Goal: Task Accomplishment & Management: Use online tool/utility

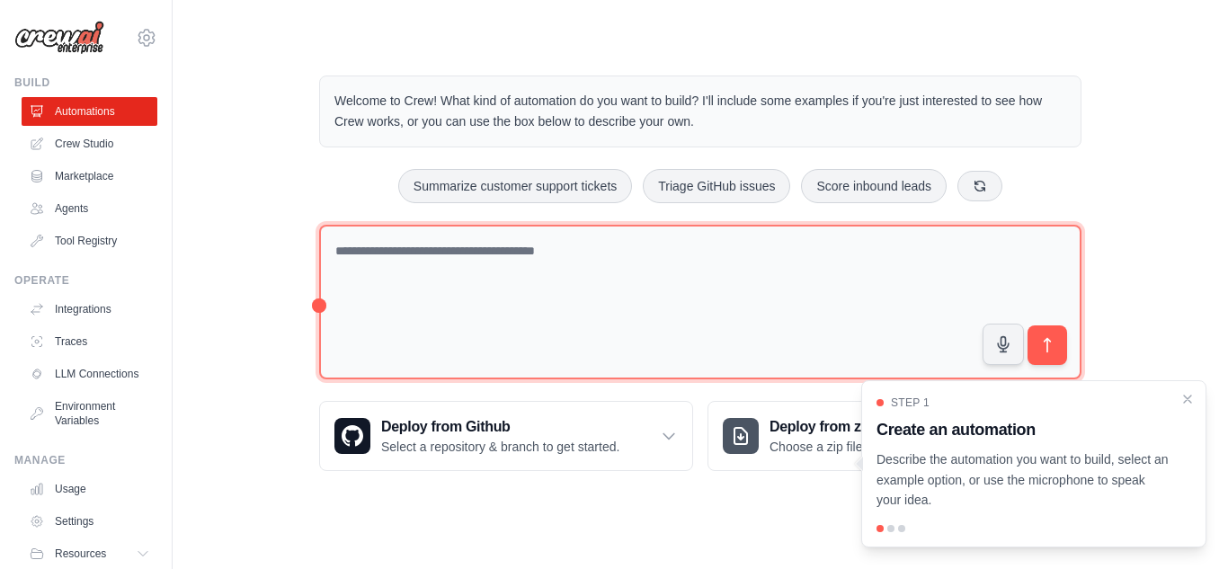
click at [439, 278] on textarea at bounding box center [700, 303] width 763 height 156
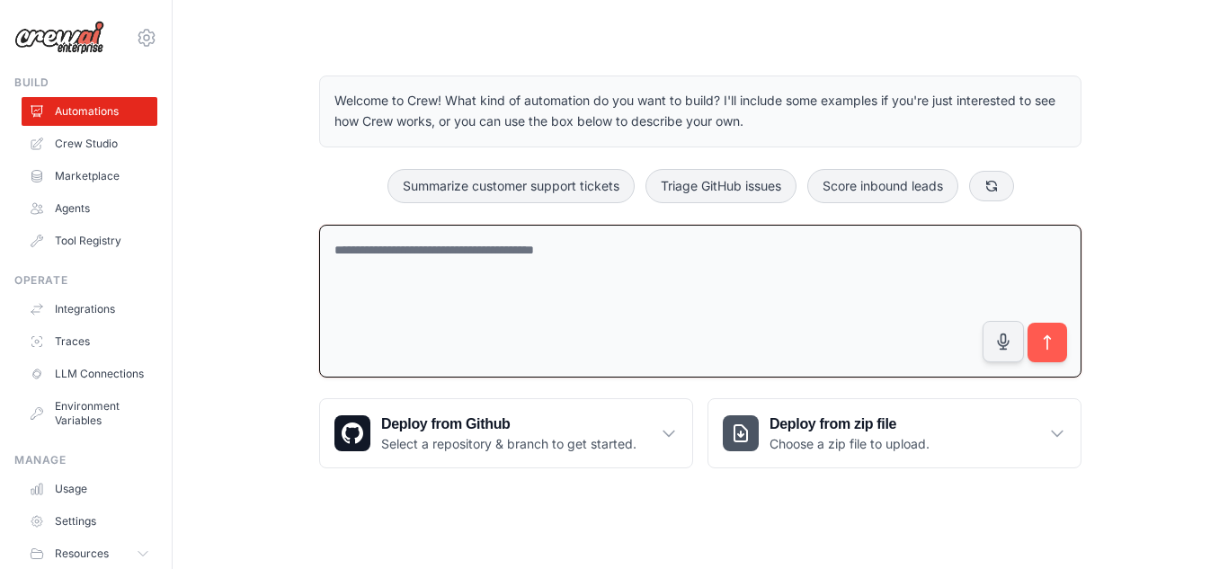
click at [427, 291] on textarea at bounding box center [700, 302] width 763 height 154
click at [439, 264] on textarea at bounding box center [700, 302] width 763 height 154
type textarea "**********"
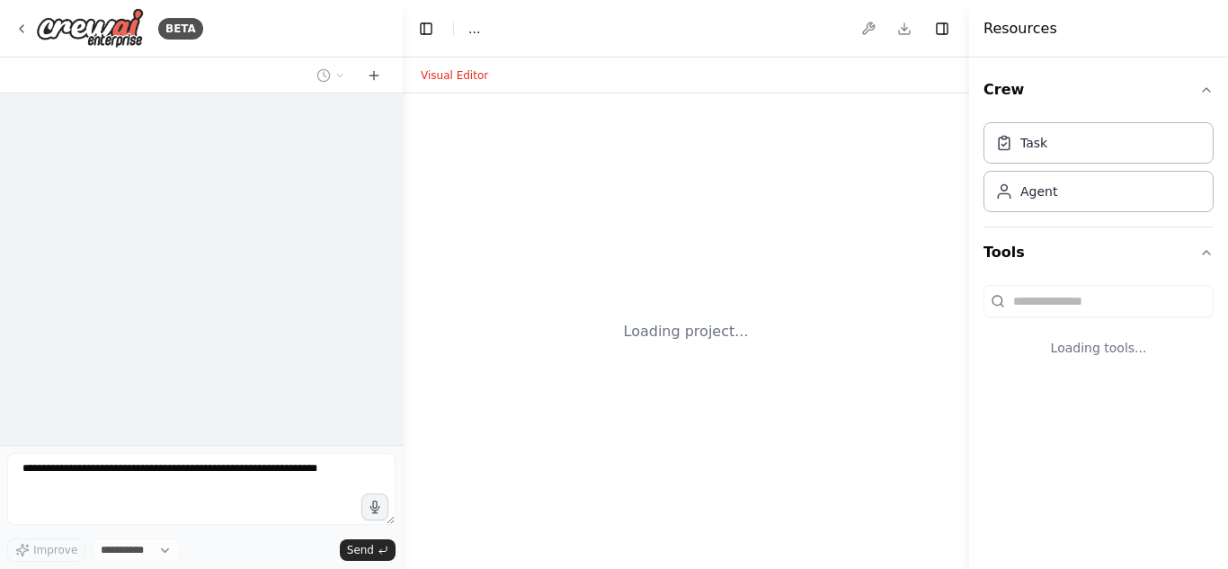
select select "****"
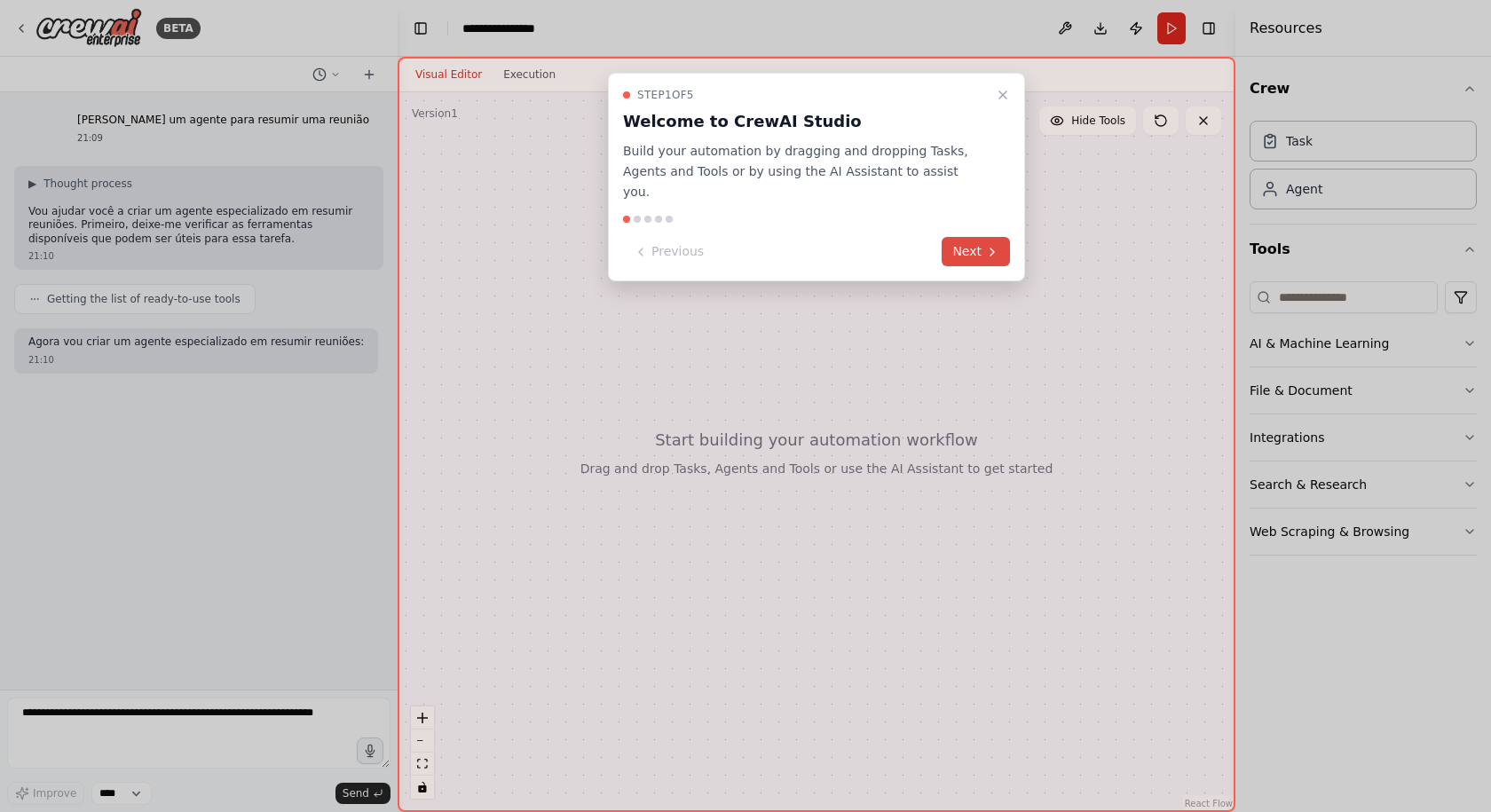
click at [964, 237] on button "Next" at bounding box center [975, 252] width 68 height 30
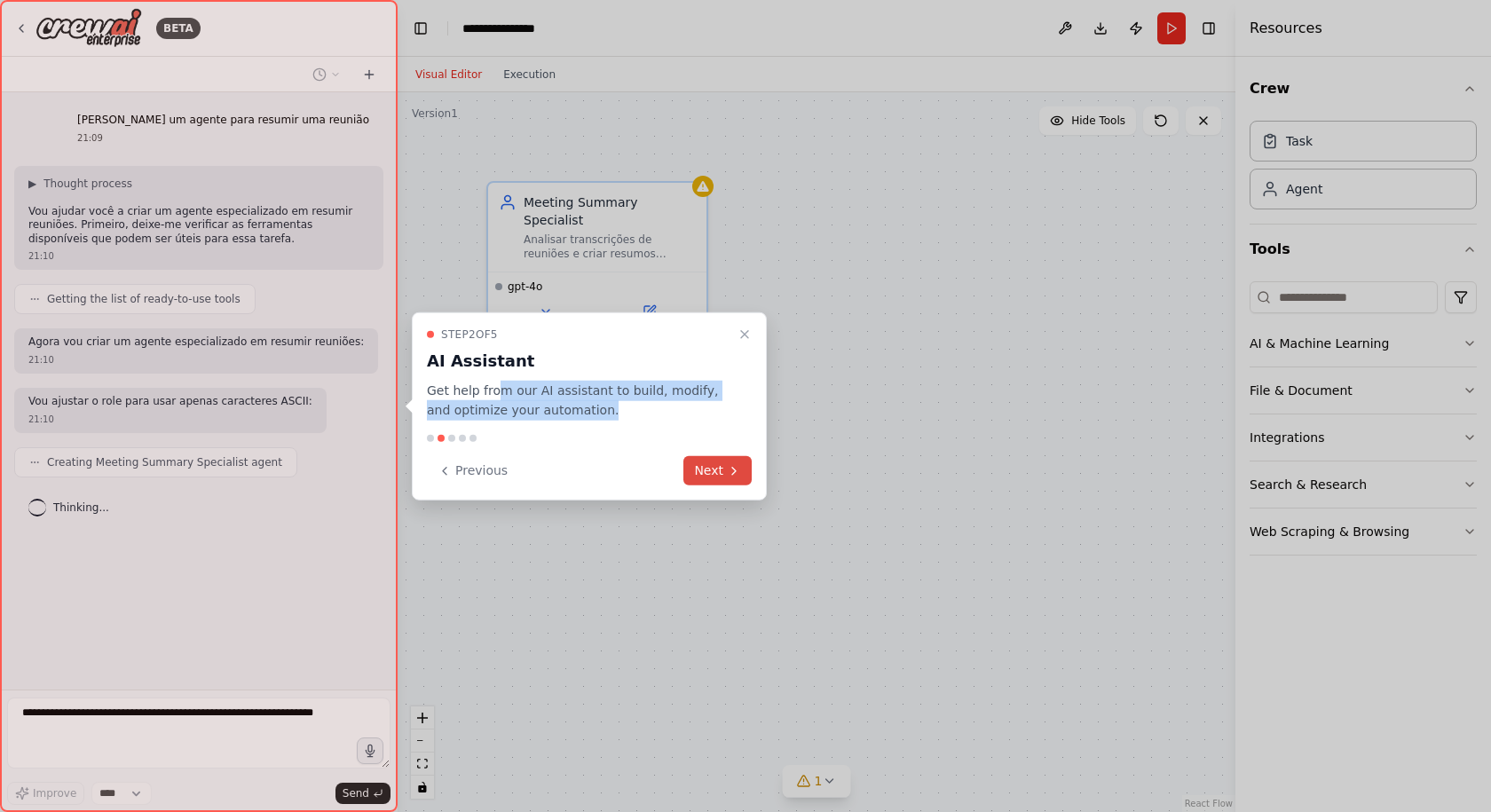
drag, startPoint x: 496, startPoint y: 393, endPoint x: 700, endPoint y: 456, distance: 213.5
click at [619, 418] on p "Get help from our AI assistant to build, modify, and optimize your automation." at bounding box center [579, 400] width 304 height 40
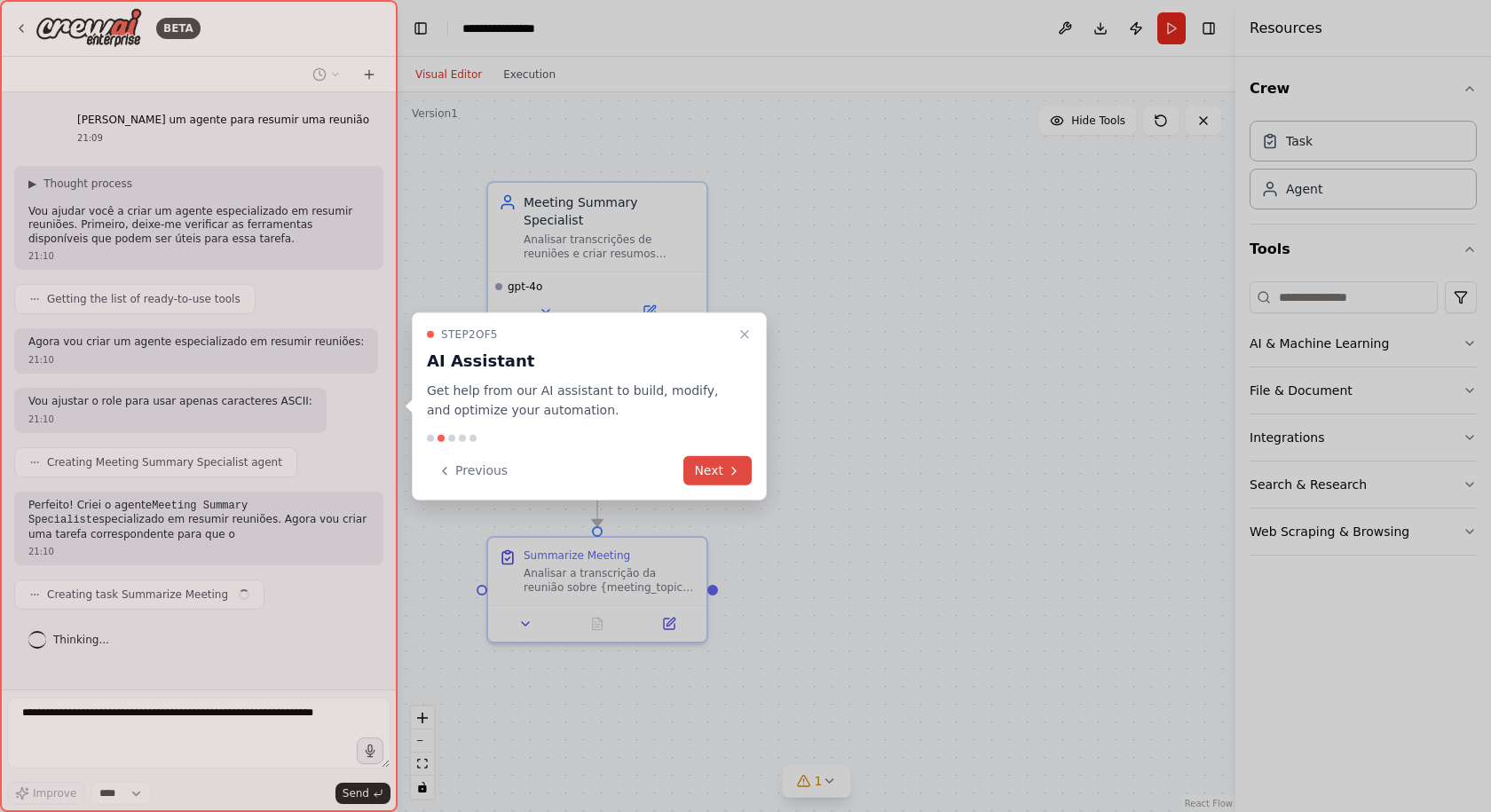
click at [717, 473] on button "Next" at bounding box center [716, 471] width 68 height 30
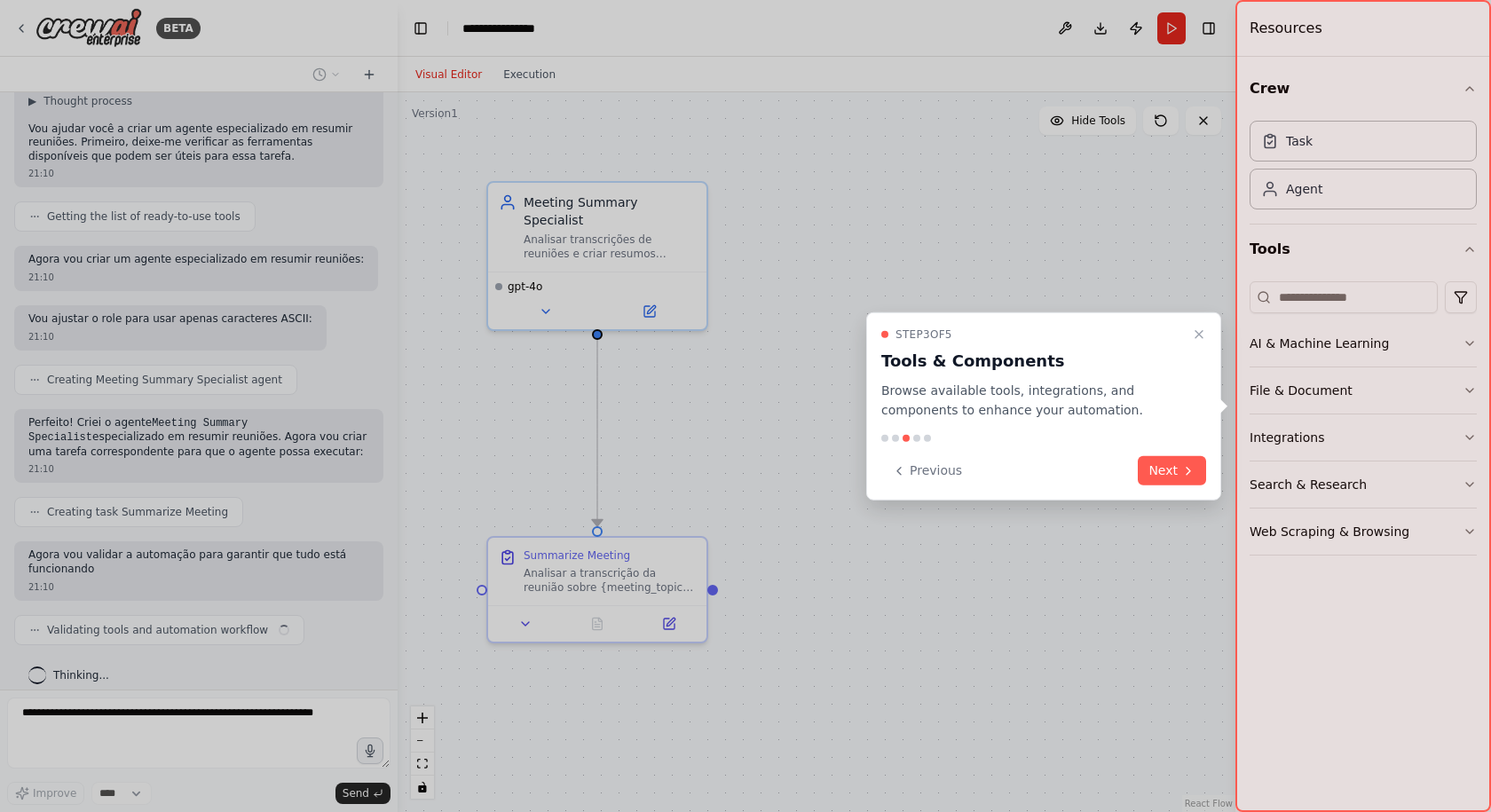
scroll to position [97, 0]
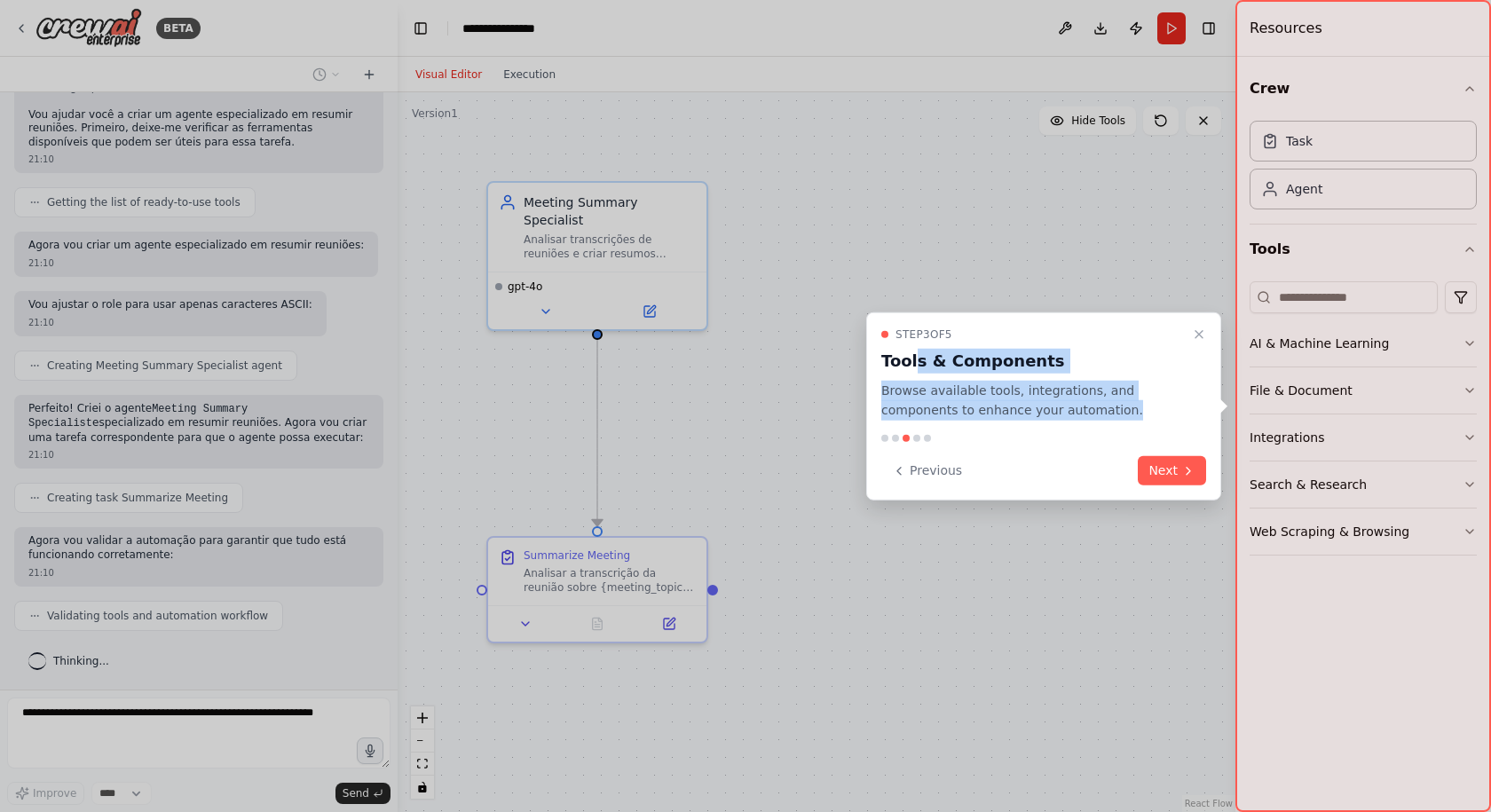
drag, startPoint x: 914, startPoint y: 367, endPoint x: 977, endPoint y: 363, distance: 63.1
click at [1010, 423] on div "Step 3 of 5 Tools & Components Browse available tools, integrations, and compon…" at bounding box center [1044, 406] width 355 height 189
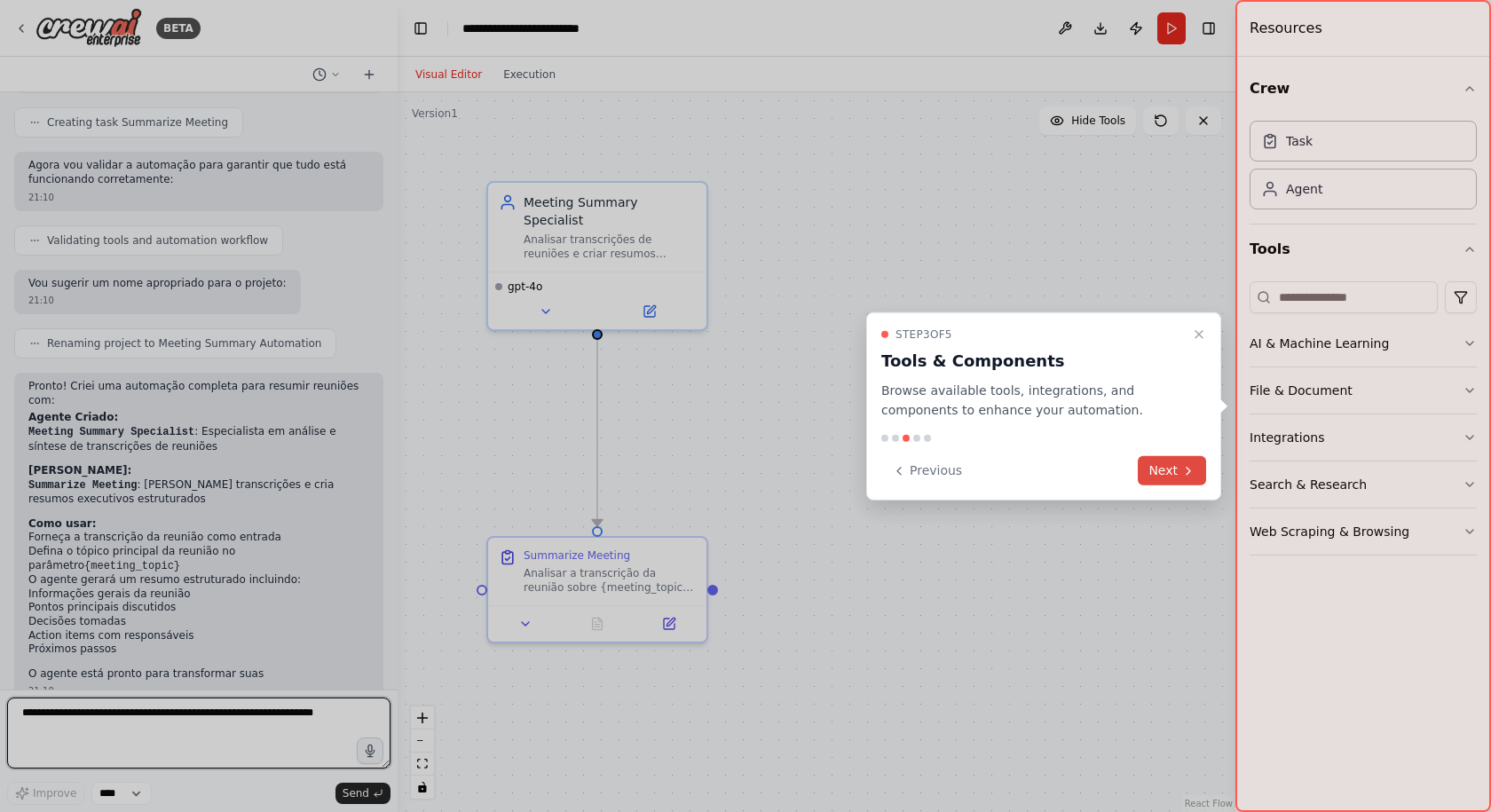
scroll to position [486, 0]
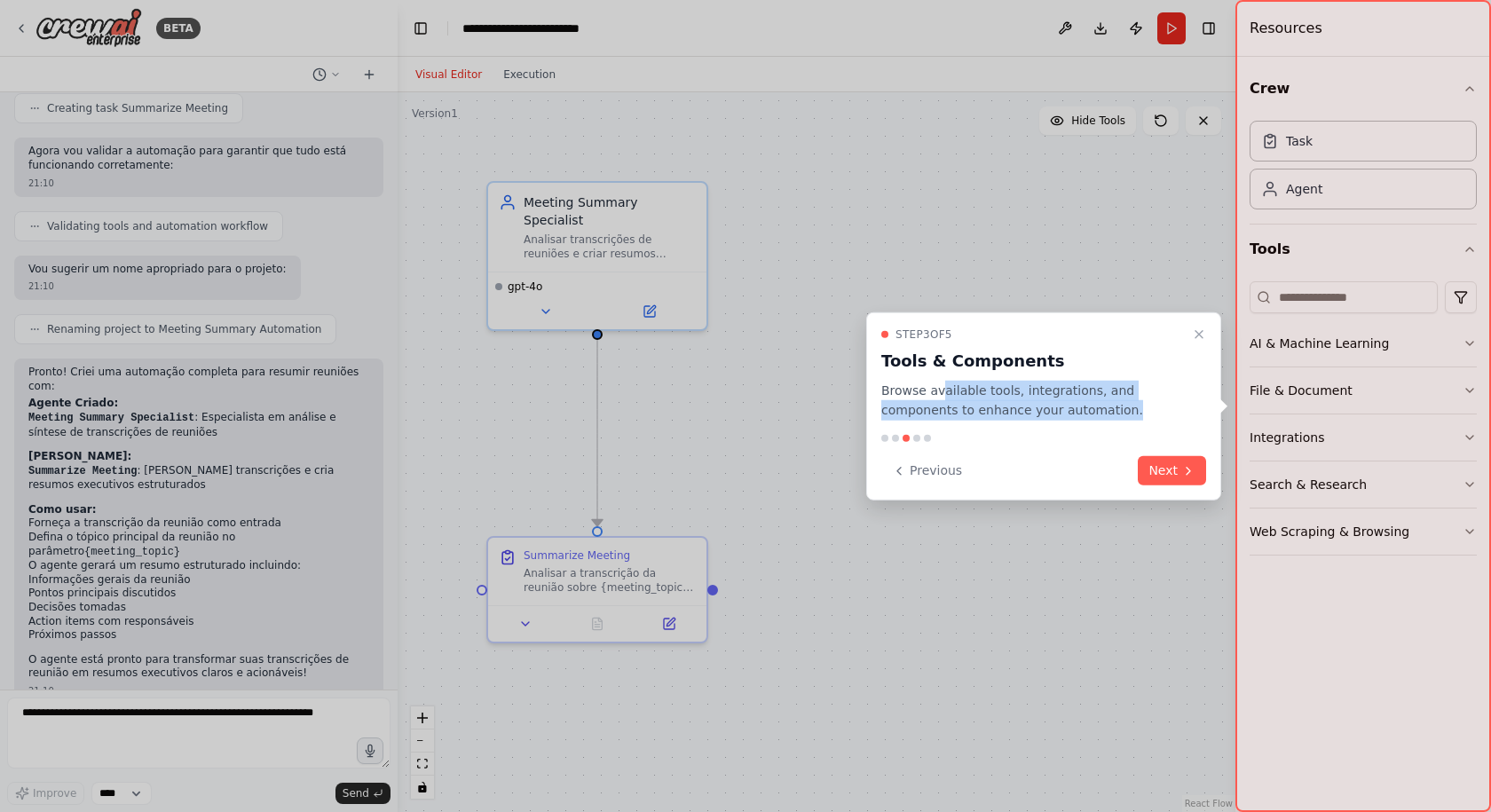
drag, startPoint x: 936, startPoint y: 389, endPoint x: 1054, endPoint y: 404, distance: 118.9
click at [1054, 404] on p "Browse available tools, integrations, and components to enhance your automation." at bounding box center [1033, 400] width 304 height 40
click at [1074, 417] on p "Browse available tools, integrations, and components to enhance your automation." at bounding box center [1033, 400] width 304 height 40
drag, startPoint x: 1068, startPoint y: 414, endPoint x: 901, endPoint y: 396, distance: 168.0
click at [887, 395] on p "Browse available tools, integrations, and components to enhance your automation." at bounding box center [1033, 400] width 304 height 40
